Goal: Find specific page/section: Find specific page/section

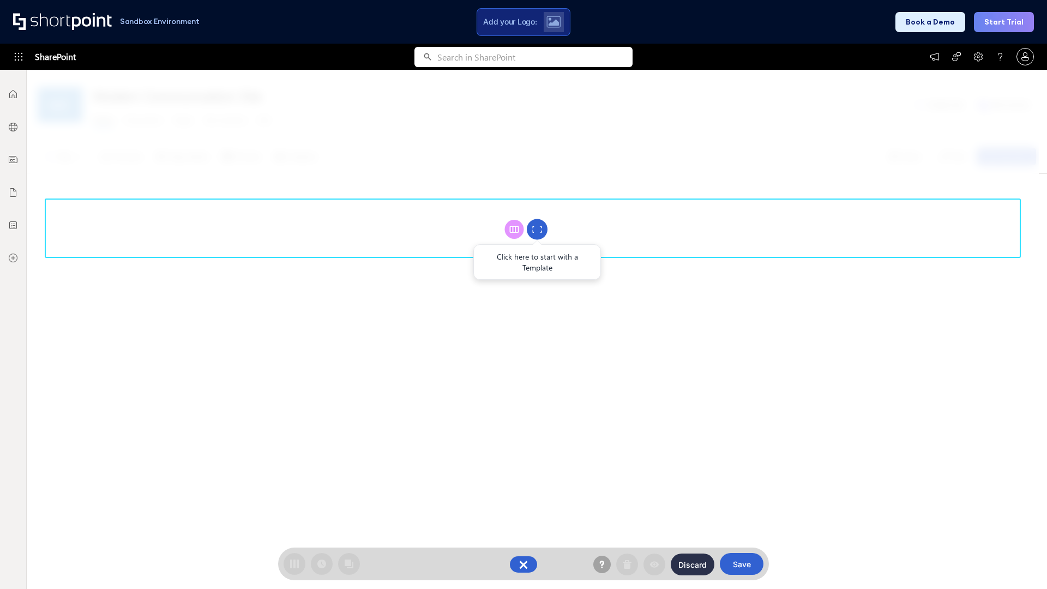
click at [537, 229] on circle at bounding box center [537, 229] width 21 height 21
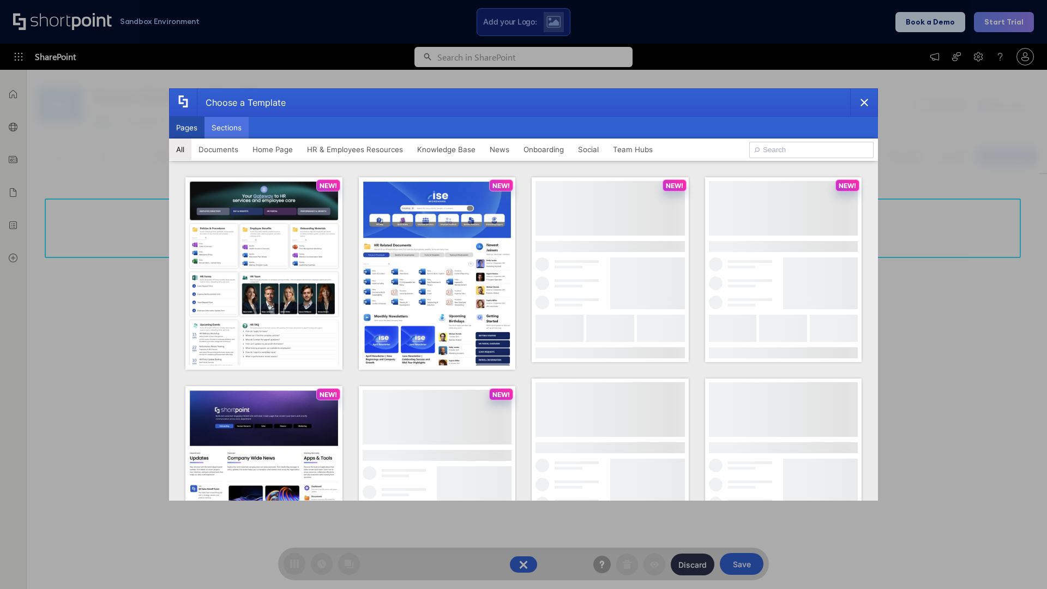
click at [226, 128] on button "Sections" at bounding box center [227, 128] width 44 height 22
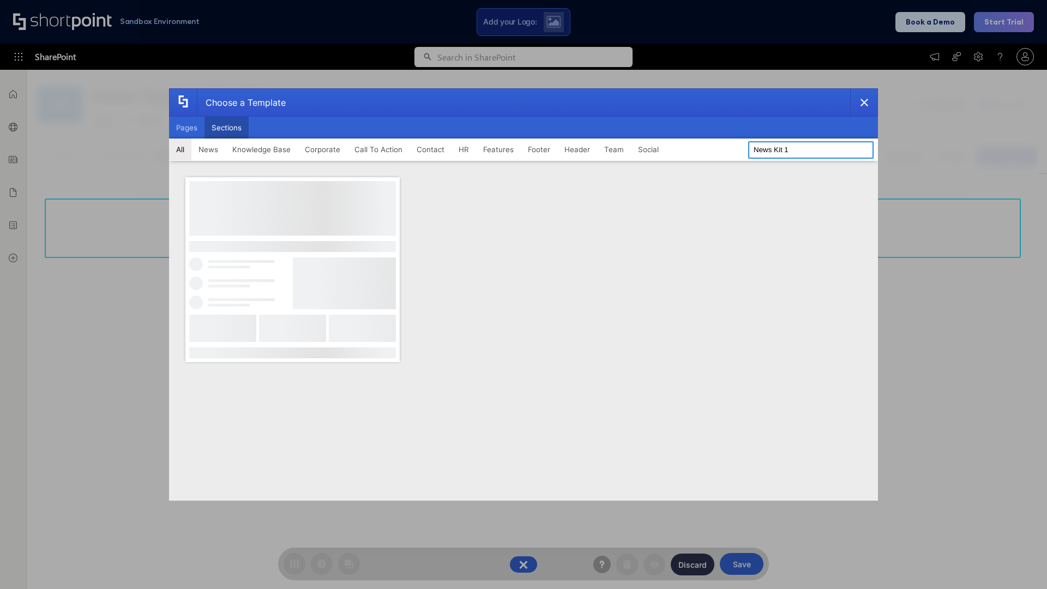
type input "News Kit 1"
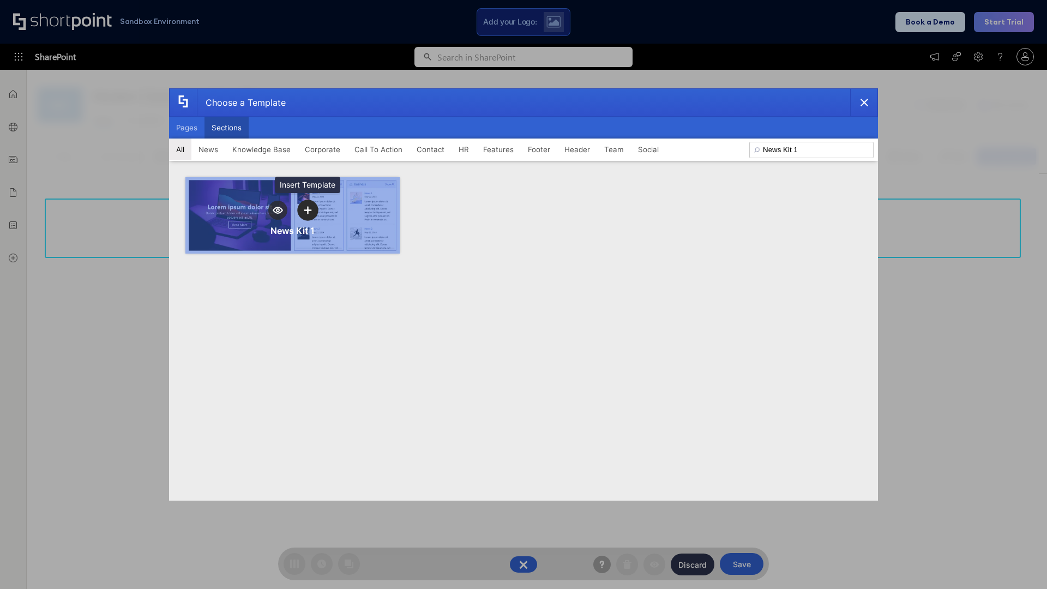
click at [308, 210] on icon "template selector" at bounding box center [308, 210] width 8 height 8
